Goal: Navigation & Orientation: Find specific page/section

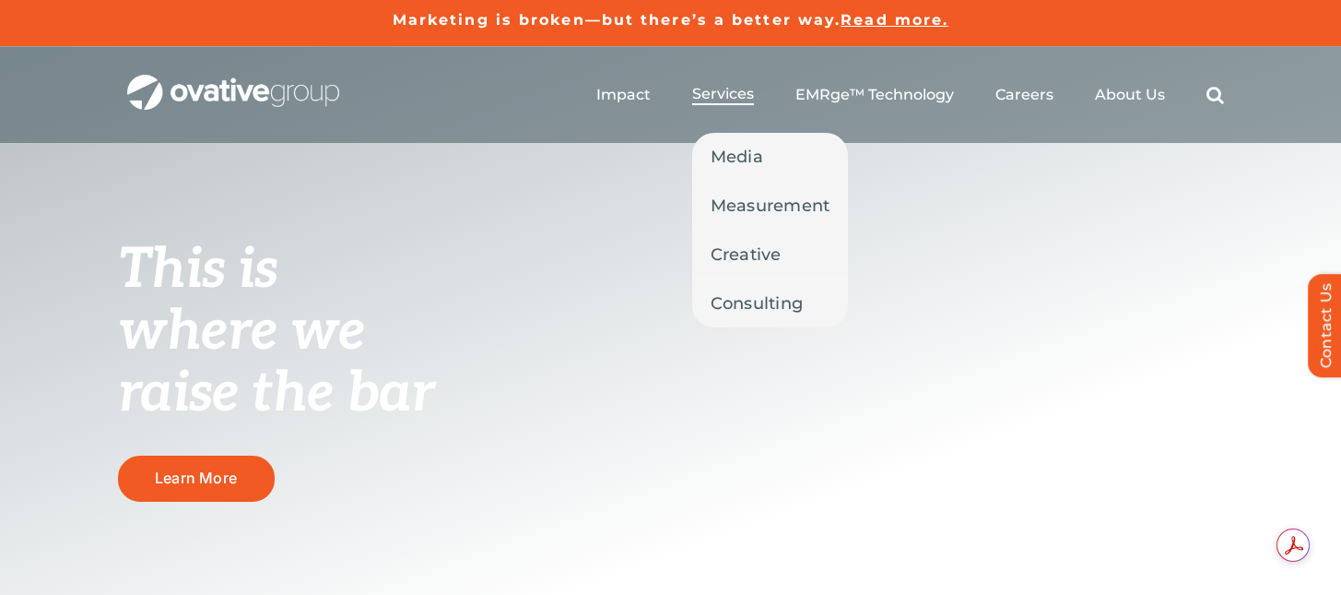
click at [719, 100] on span "Services" at bounding box center [723, 94] width 62 height 18
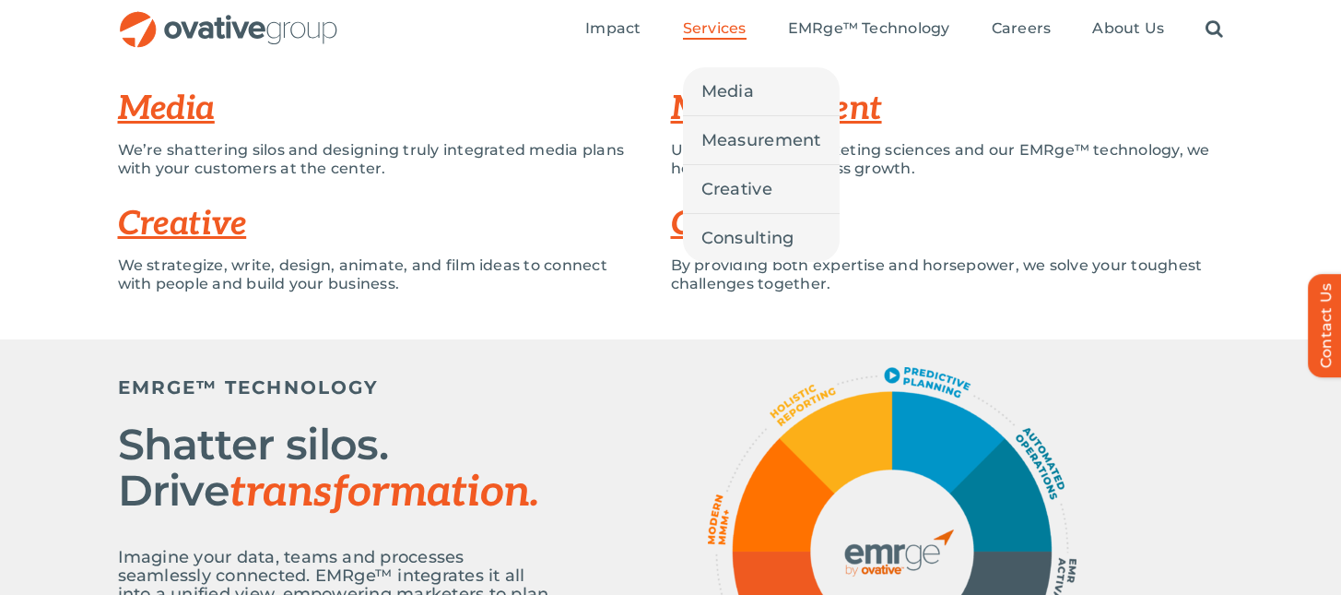
scroll to position [75, 0]
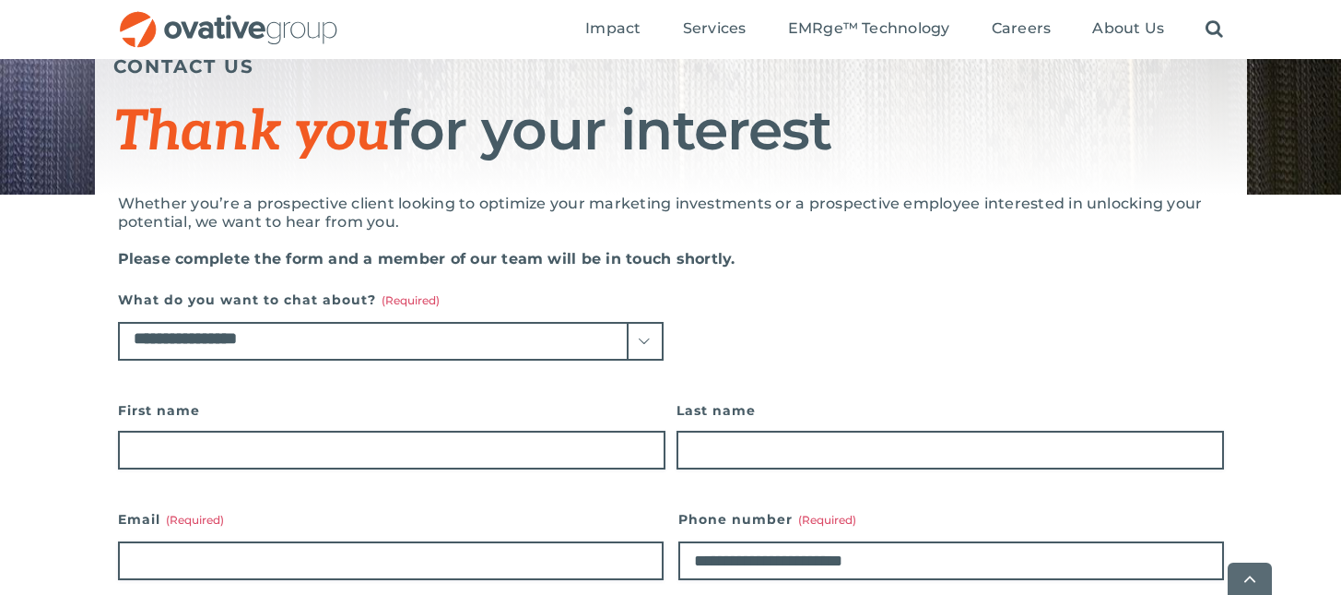
scroll to position [259, 0]
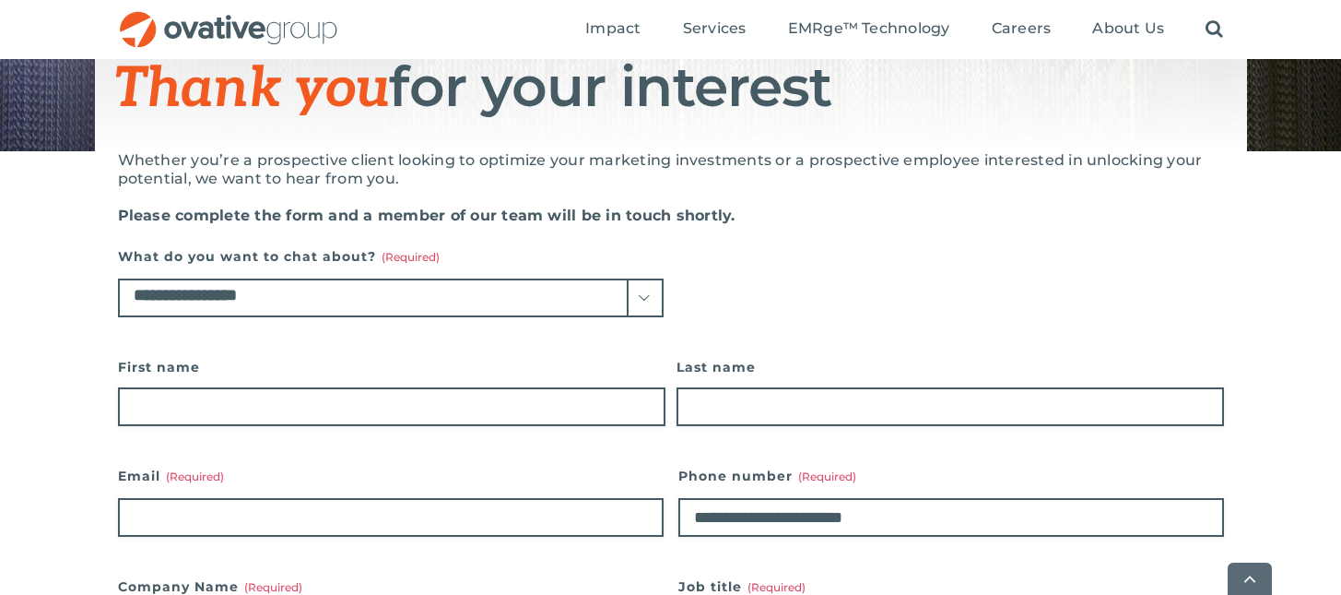
click at [164, 305] on select "**********" at bounding box center [391, 297] width 546 height 39
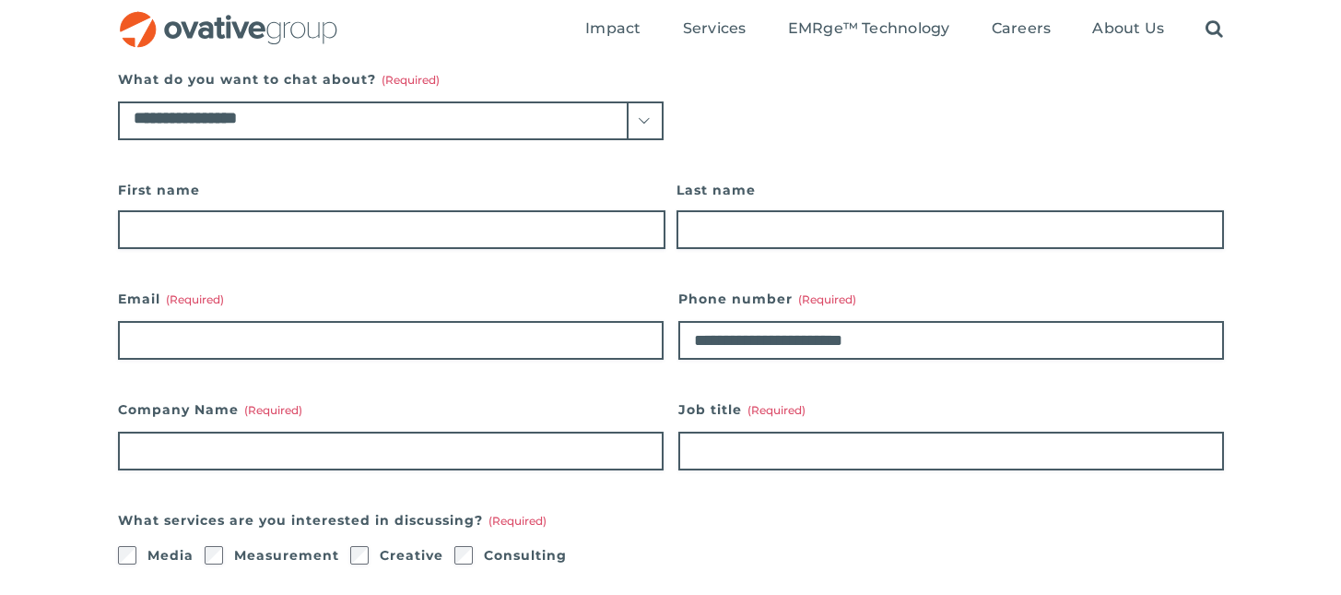
scroll to position [0, 0]
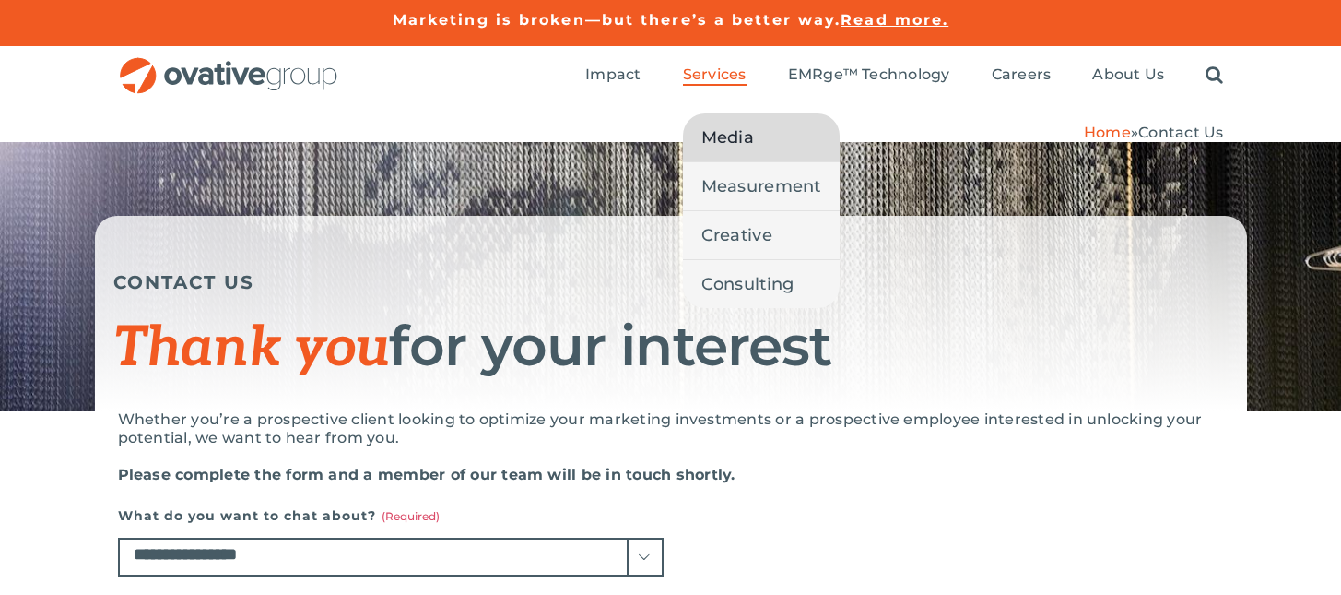
click at [727, 139] on span "Media" at bounding box center [727, 137] width 53 height 26
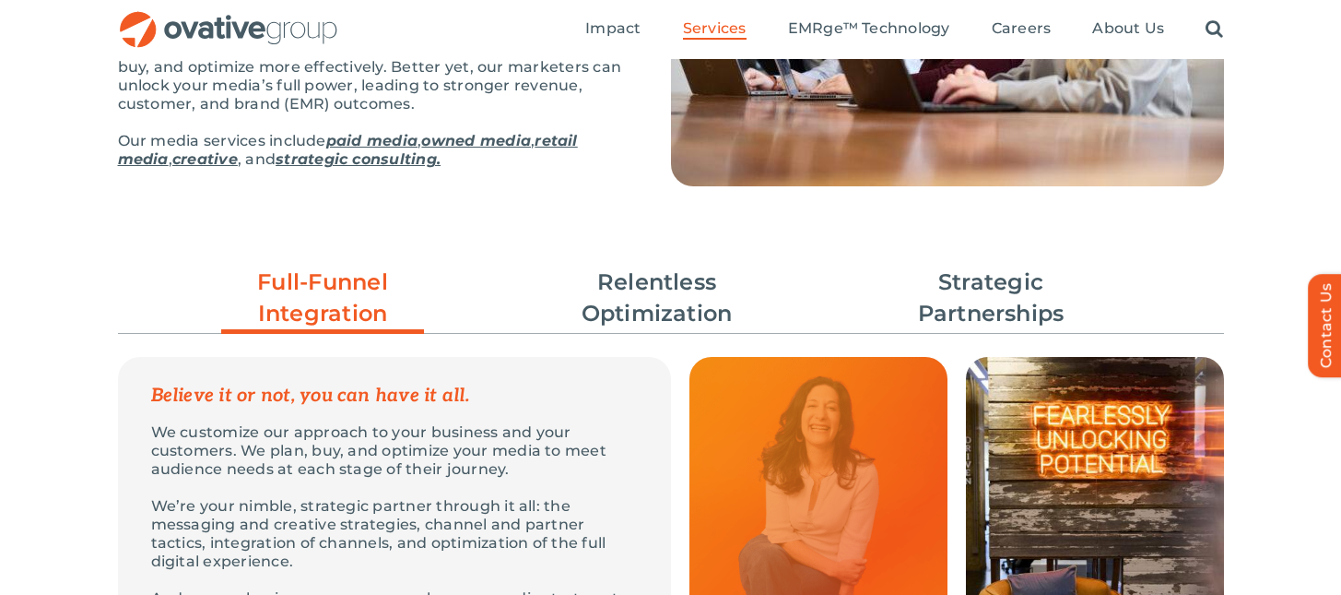
scroll to position [287, 0]
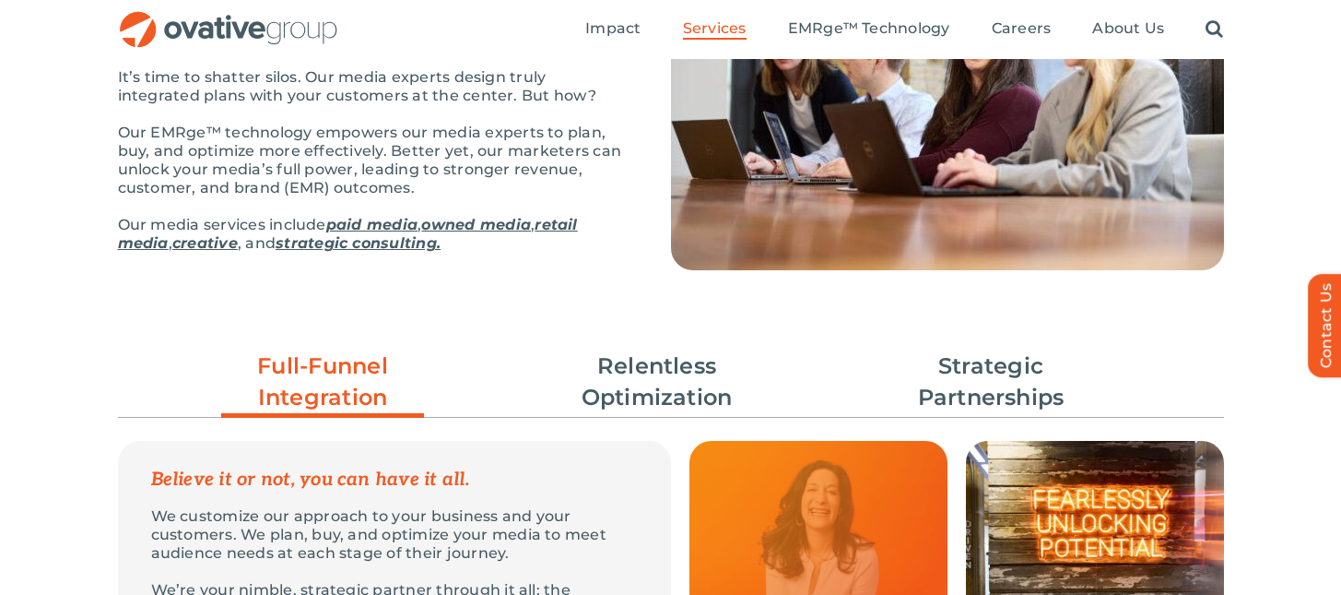
click at [981, 348] on ul "Full-Funnel Integration Relentless Optimization Strategic Partnerships" at bounding box center [671, 381] width 1106 height 81
click at [981, 361] on link "Strategic Partnerships" at bounding box center [991, 381] width 203 height 63
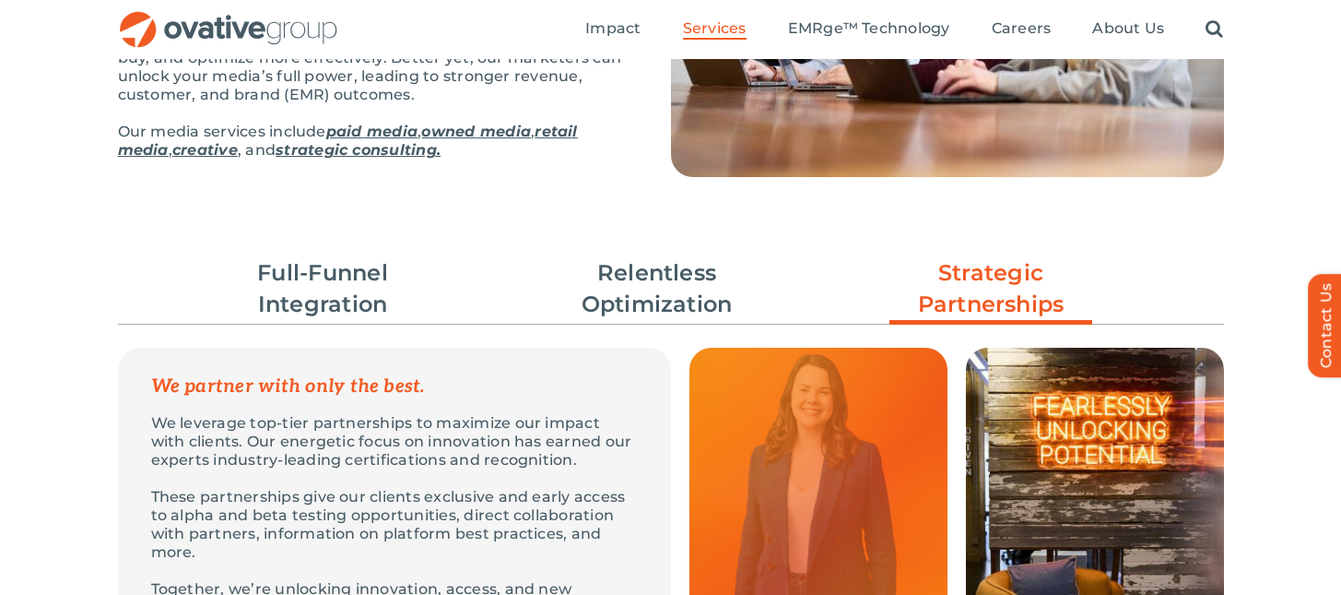
scroll to position [0, 0]
